Goal: Find specific page/section: Find specific page/section

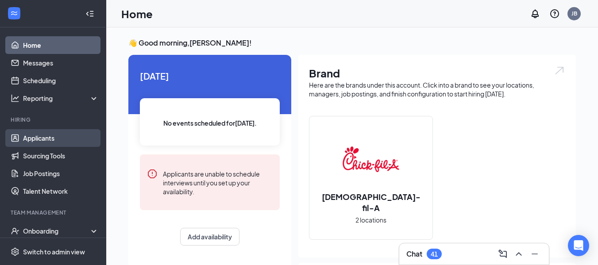
click at [40, 141] on link "Applicants" at bounding box center [61, 138] width 76 height 18
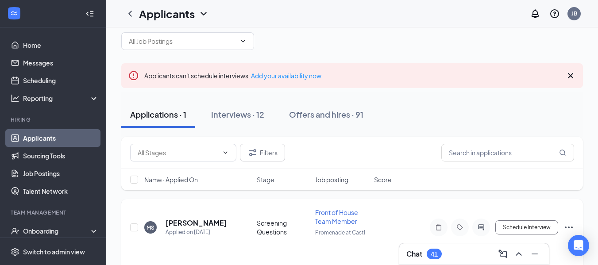
scroll to position [13, 0]
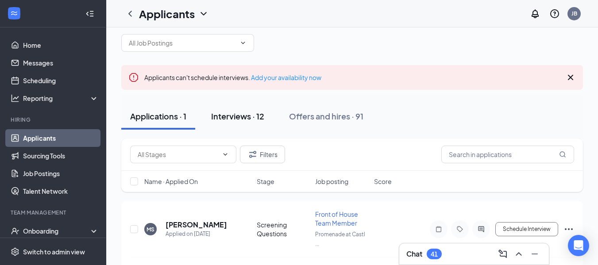
click at [232, 113] on div "Interviews · 12" at bounding box center [237, 116] width 53 height 11
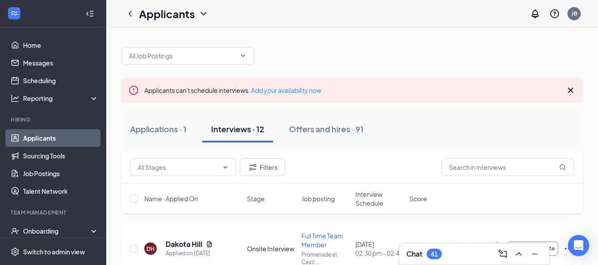
click at [570, 89] on icon "Cross" at bounding box center [570, 90] width 11 height 11
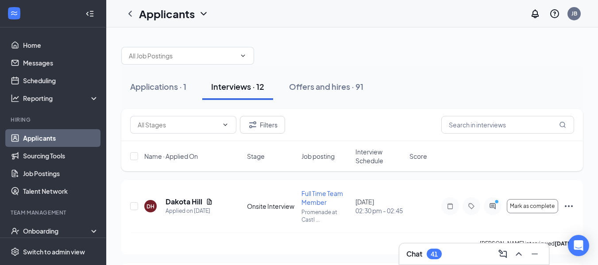
drag, startPoint x: 324, startPoint y: 91, endPoint x: 218, endPoint y: 85, distance: 106.8
click at [218, 85] on div "Interviews · 12" at bounding box center [237, 86] width 53 height 11
click at [482, 129] on input "text" at bounding box center [507, 125] width 133 height 18
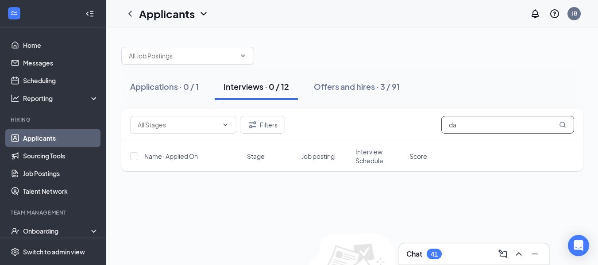
type input "d"
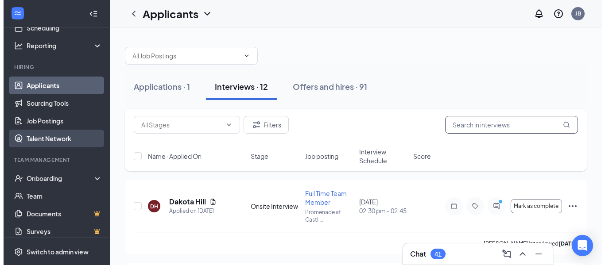
scroll to position [59, 0]
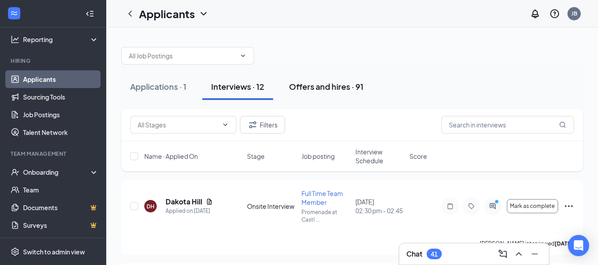
click at [311, 88] on div "Offers and hires · 91" at bounding box center [326, 86] width 74 height 11
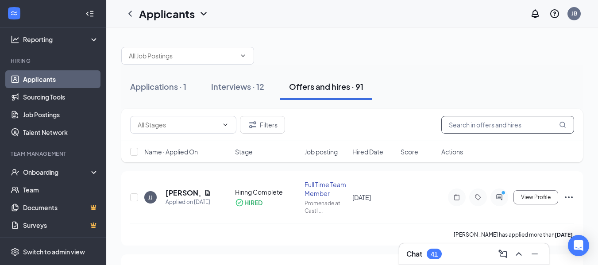
click at [518, 123] on input "text" at bounding box center [507, 125] width 133 height 18
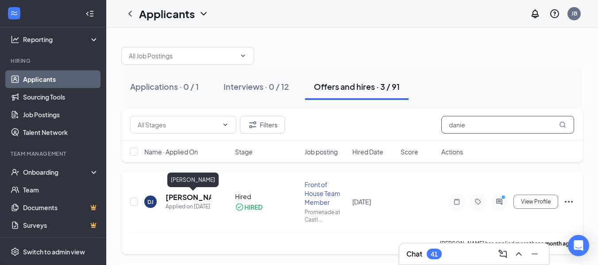
type input "danie"
click at [179, 198] on h5 "[PERSON_NAME]" at bounding box center [189, 198] width 46 height 10
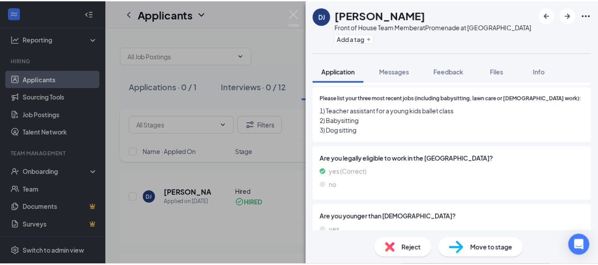
scroll to position [282, 0]
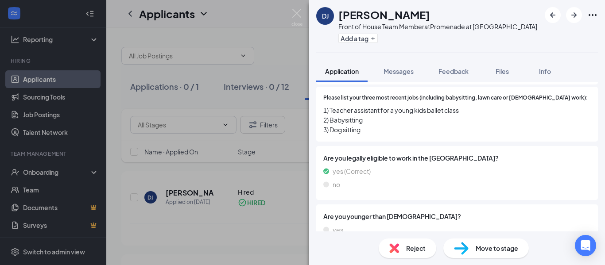
click at [253, 178] on div "DJ [PERSON_NAME] Front of House Team Member at [GEOGRAPHIC_DATA] at [GEOGRAPHIC…" at bounding box center [302, 132] width 605 height 265
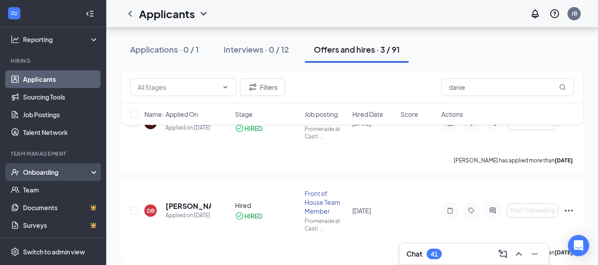
scroll to position [167, 0]
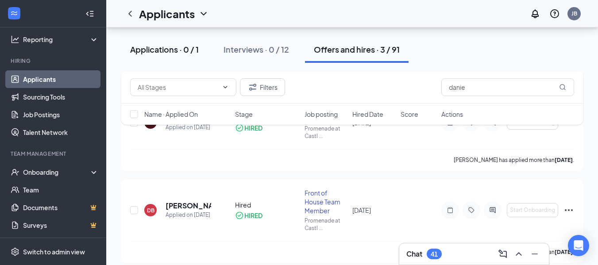
click at [137, 52] on div "Applications · 0 / 1" at bounding box center [164, 49] width 69 height 11
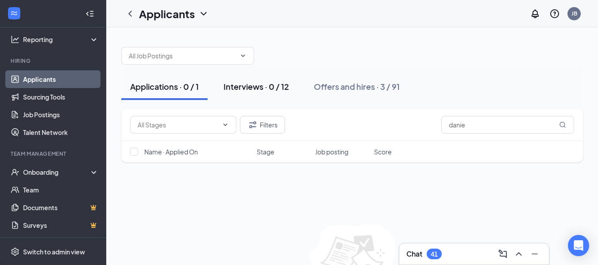
click at [266, 86] on div "Interviews · 0 / 12" at bounding box center [255, 86] width 65 height 11
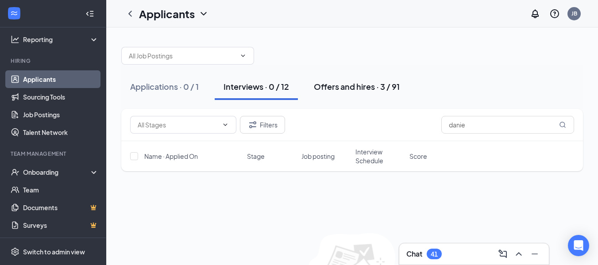
click at [355, 87] on div "Offers and hires · 3 / 91" at bounding box center [357, 86] width 86 height 11
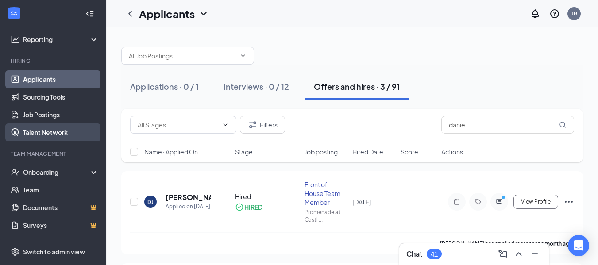
click at [42, 130] on link "Talent Network" at bounding box center [61, 132] width 76 height 18
